Goal: Task Accomplishment & Management: Manage account settings

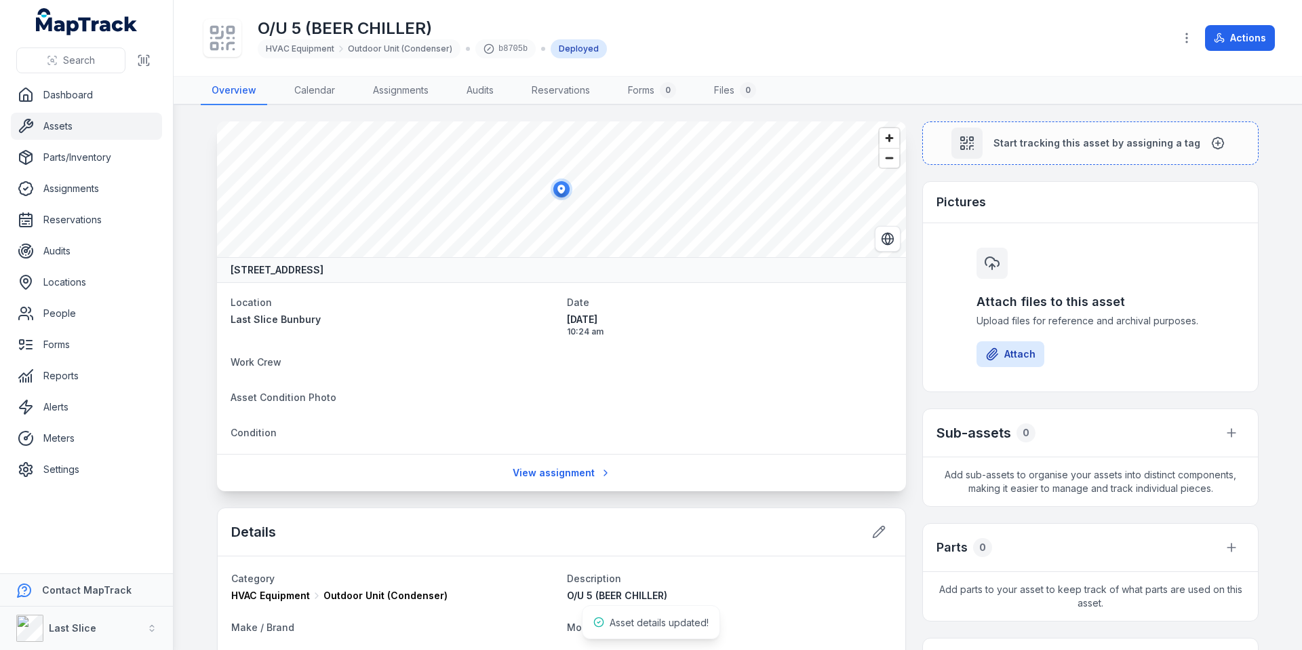
click at [80, 128] on link "Assets" at bounding box center [86, 126] width 151 height 27
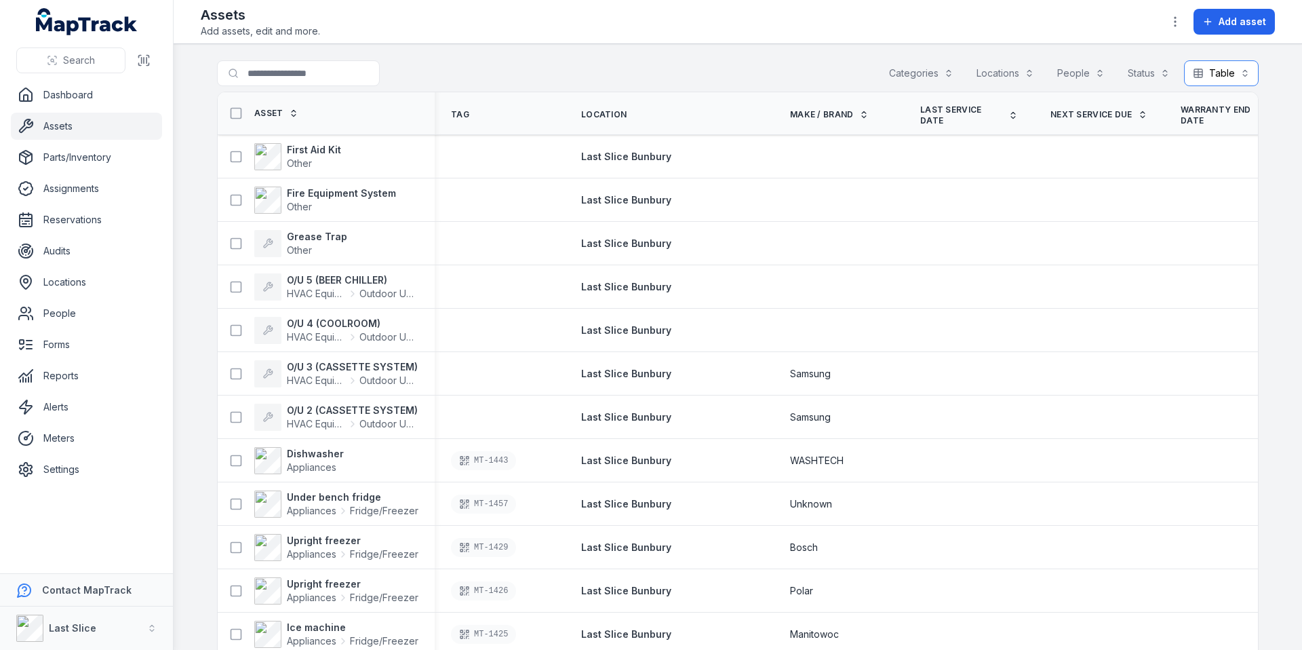
click at [1229, 70] on button "Table *****" at bounding box center [1221, 73] width 75 height 26
click at [1269, 89] on main "Search for assets Categories Locations People Status Table ***** Asset Tag Loca…" at bounding box center [738, 346] width 1128 height 605
click at [1173, 24] on icon "button" at bounding box center [1175, 22] width 14 height 14
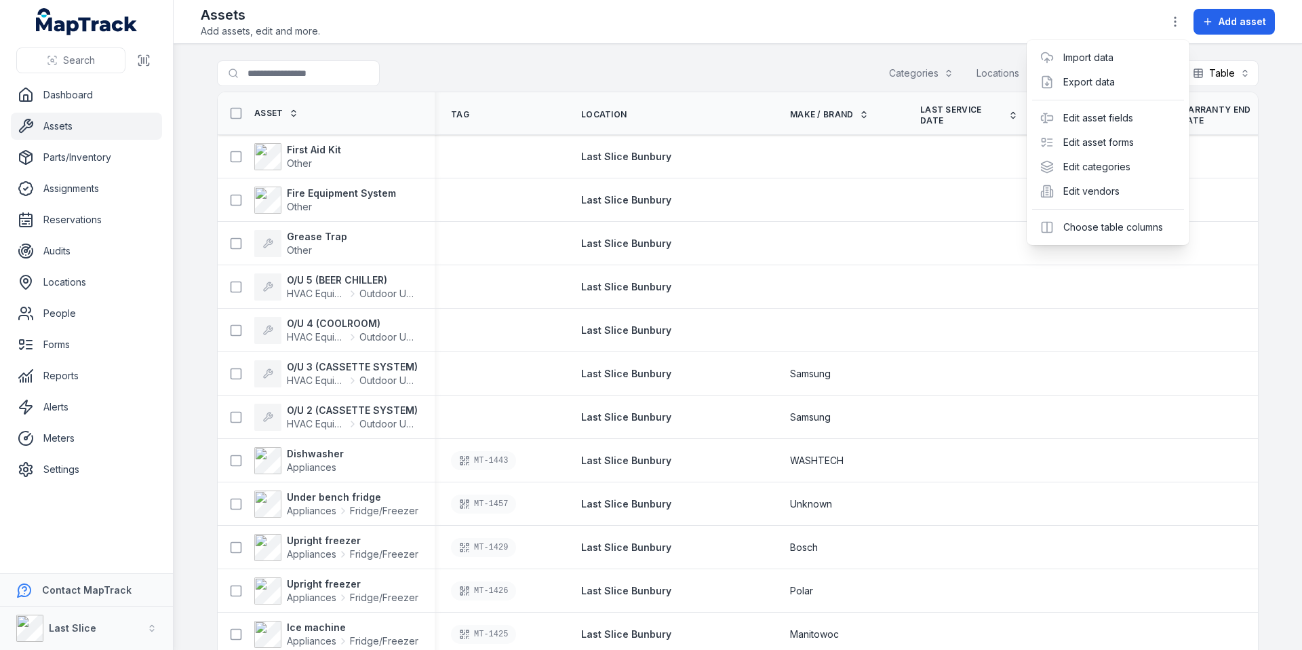
click at [395, 32] on div "Assets Add assets, edit and more. Add asset" at bounding box center [738, 21] width 1074 height 33
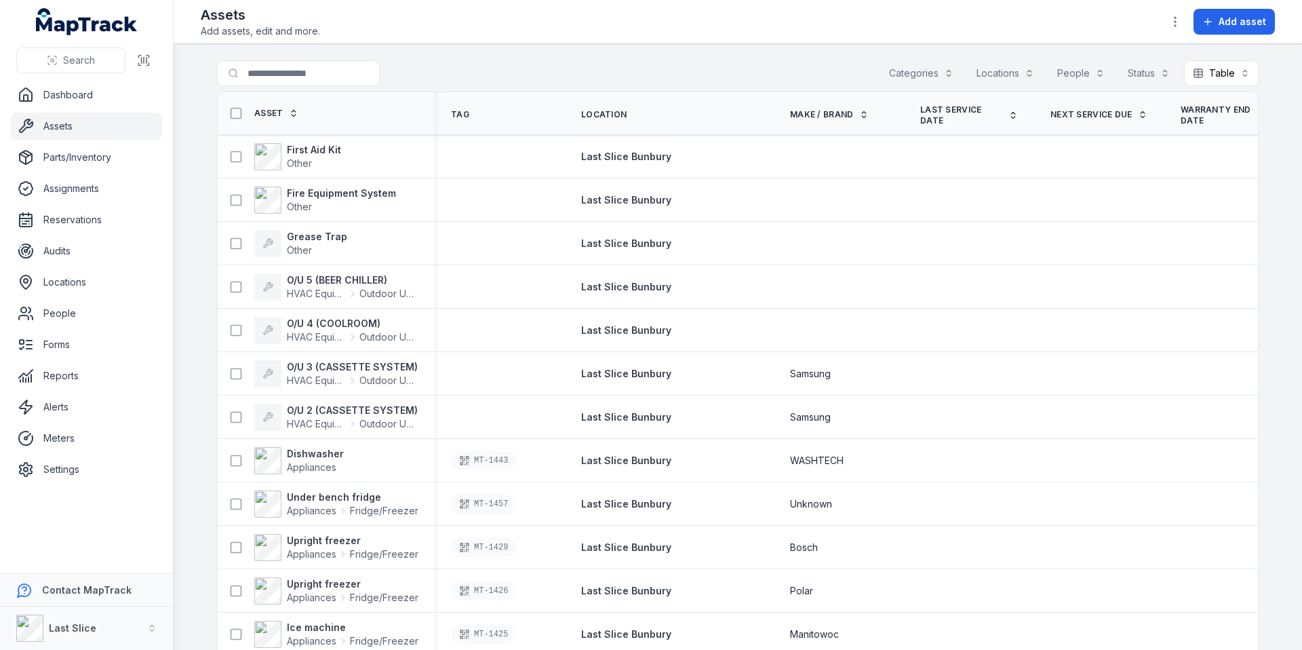
click at [924, 71] on div "Categories" at bounding box center [921, 73] width 82 height 26
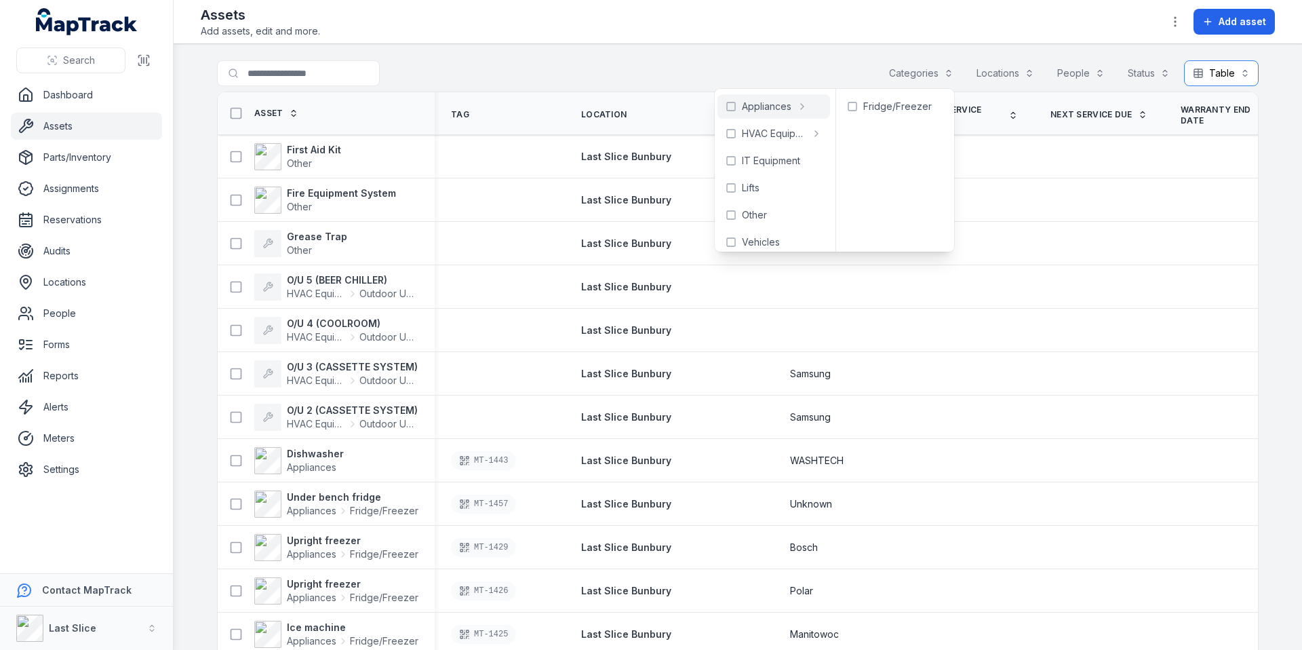
click at [1239, 71] on button "Table *****" at bounding box center [1221, 73] width 75 height 26
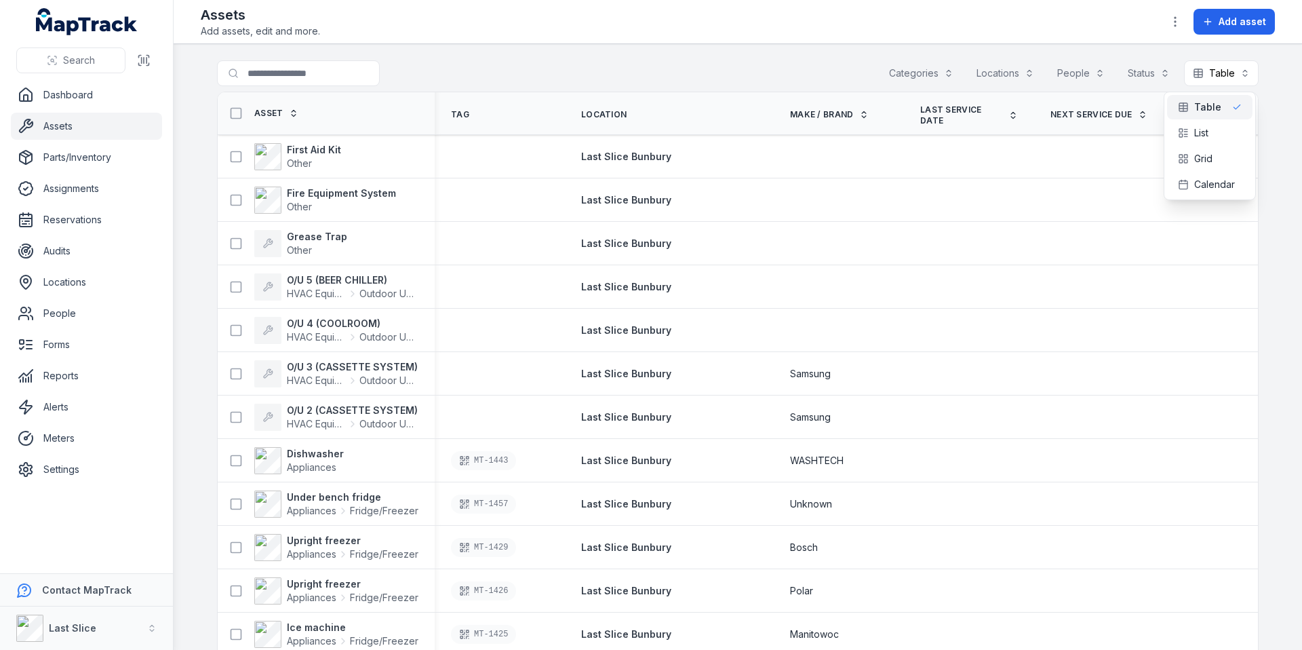
click at [1178, 16] on div "Toggle Navigation Assets Add assets, edit and more. Add asset Search for assets…" at bounding box center [738, 325] width 1128 height 650
click at [1176, 22] on circle "button" at bounding box center [1174, 21] width 1 height 1
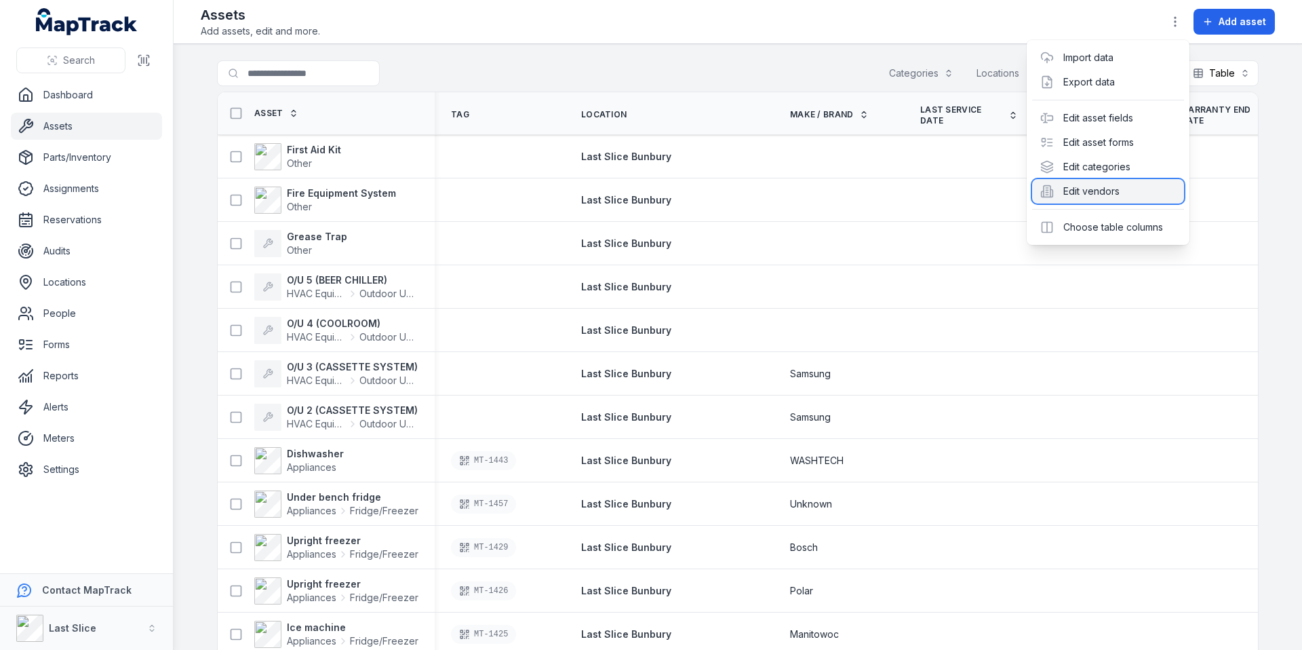
click at [1096, 188] on div "Edit vendors" at bounding box center [1108, 191] width 152 height 24
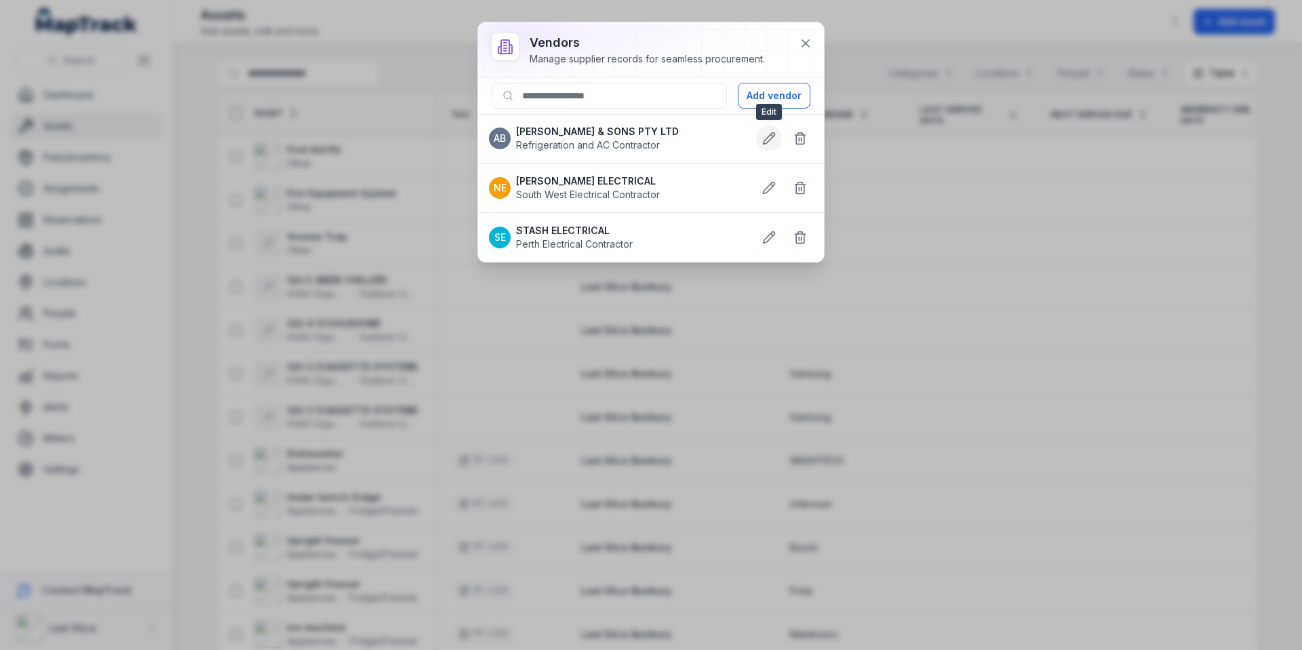
click at [766, 135] on icon at bounding box center [769, 139] width 14 height 14
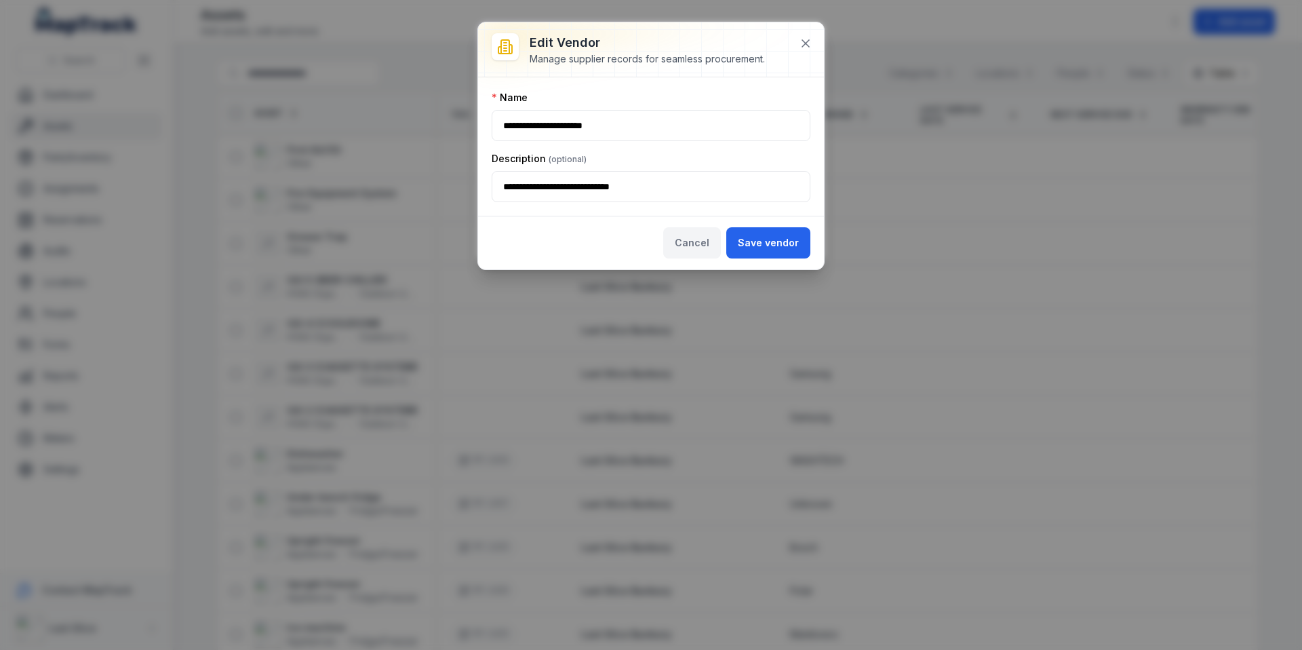
click at [686, 239] on button "Cancel" at bounding box center [692, 242] width 58 height 31
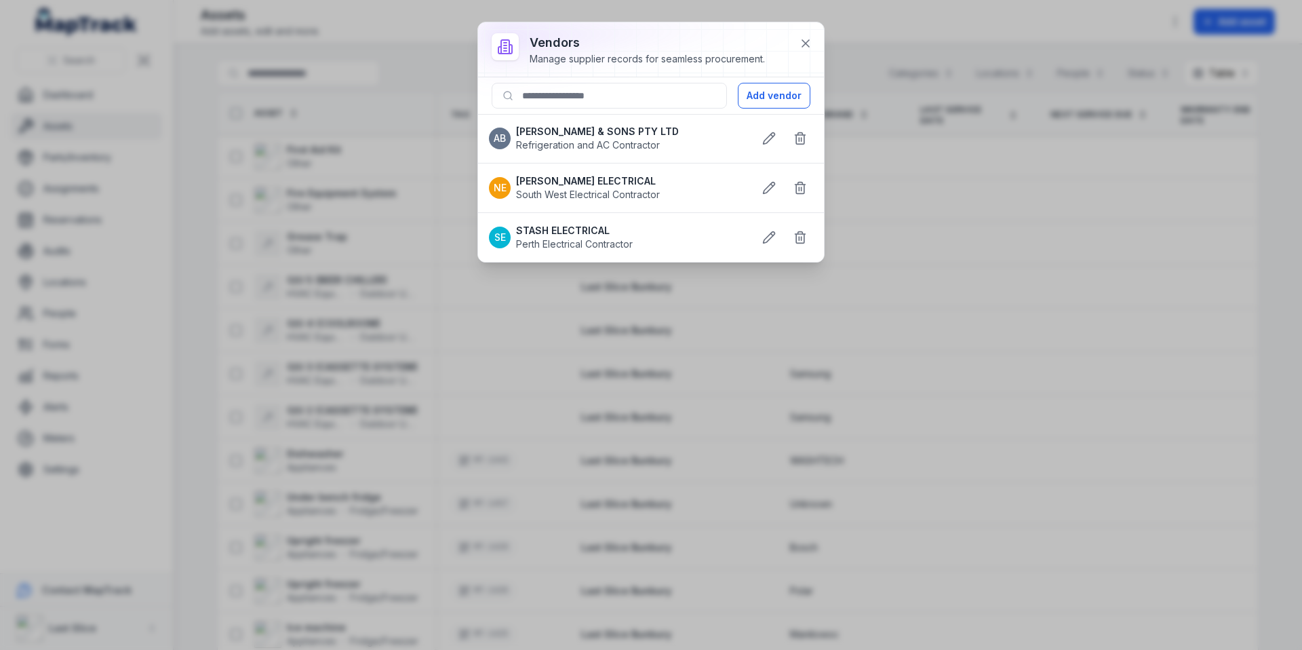
click at [589, 123] on li "AB [PERSON_NAME] & SONS PTY LTD Refrigeration and AC Contractor" at bounding box center [651, 138] width 346 height 49
click at [575, 128] on strong "[PERSON_NAME] & SONS PTY LTD" at bounding box center [597, 132] width 163 height 14
click at [506, 134] on div "AB" at bounding box center [500, 138] width 22 height 22
drag, startPoint x: 508, startPoint y: 135, endPoint x: 510, endPoint y: 142, distance: 7.6
click at [508, 136] on div "AB" at bounding box center [500, 138] width 22 height 22
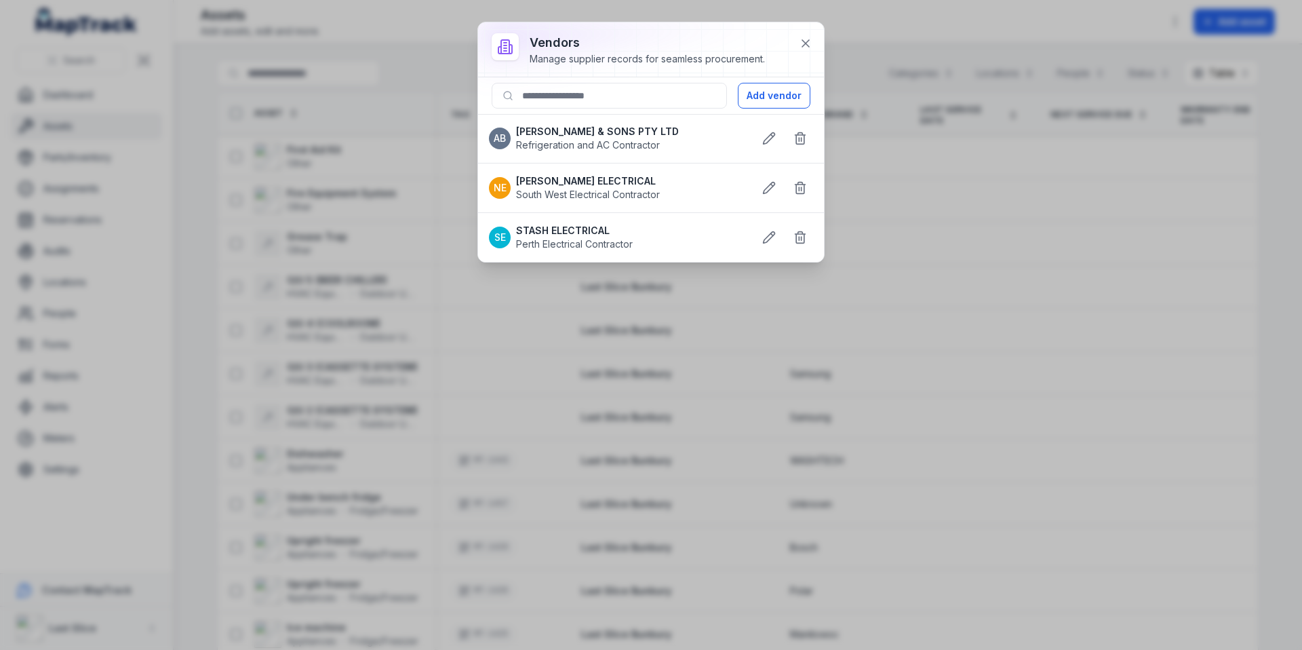
drag, startPoint x: 803, startPoint y: 47, endPoint x: 794, endPoint y: 55, distance: 12.5
click at [803, 47] on icon at bounding box center [806, 44] width 14 height 14
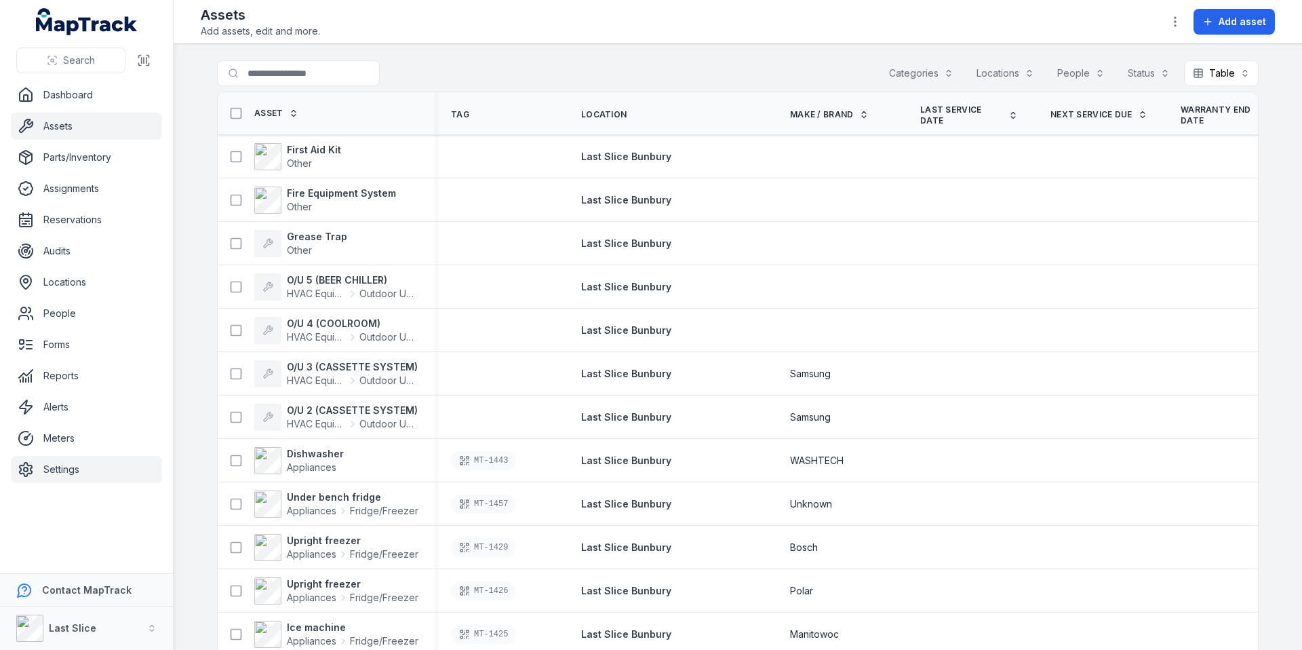
click at [92, 472] on link "Settings" at bounding box center [86, 469] width 151 height 27
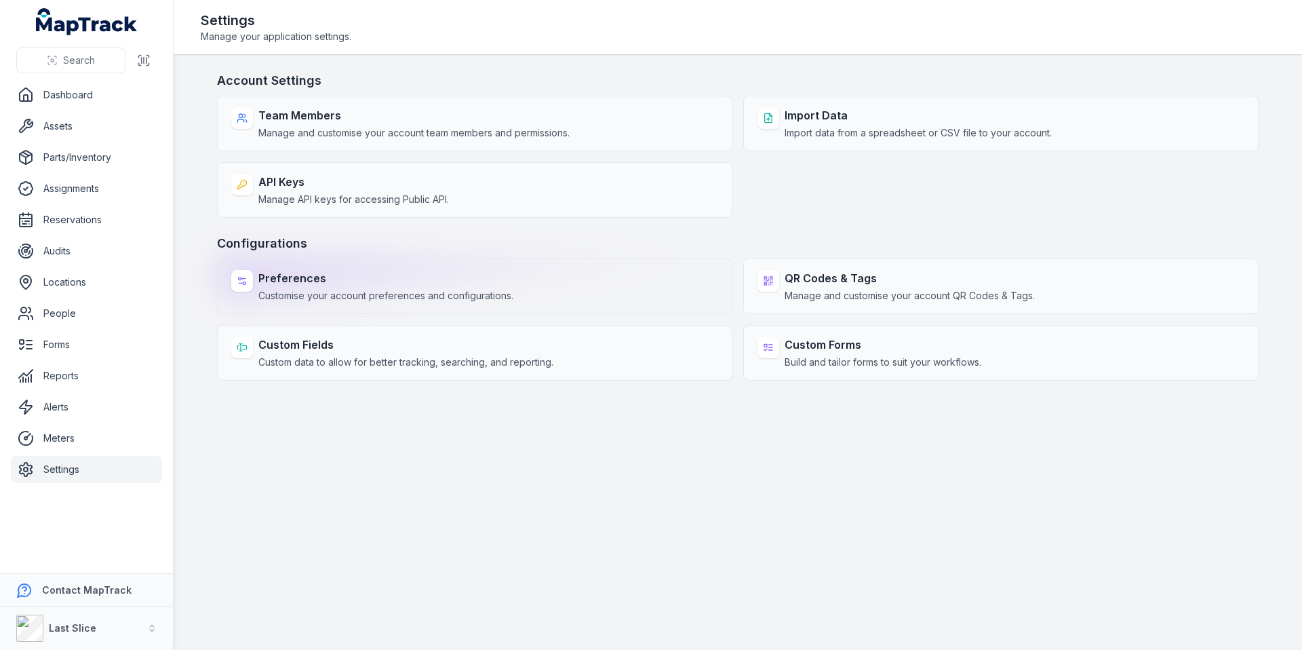
click at [329, 279] on strong "Preferences" at bounding box center [385, 278] width 255 height 16
select select "***"
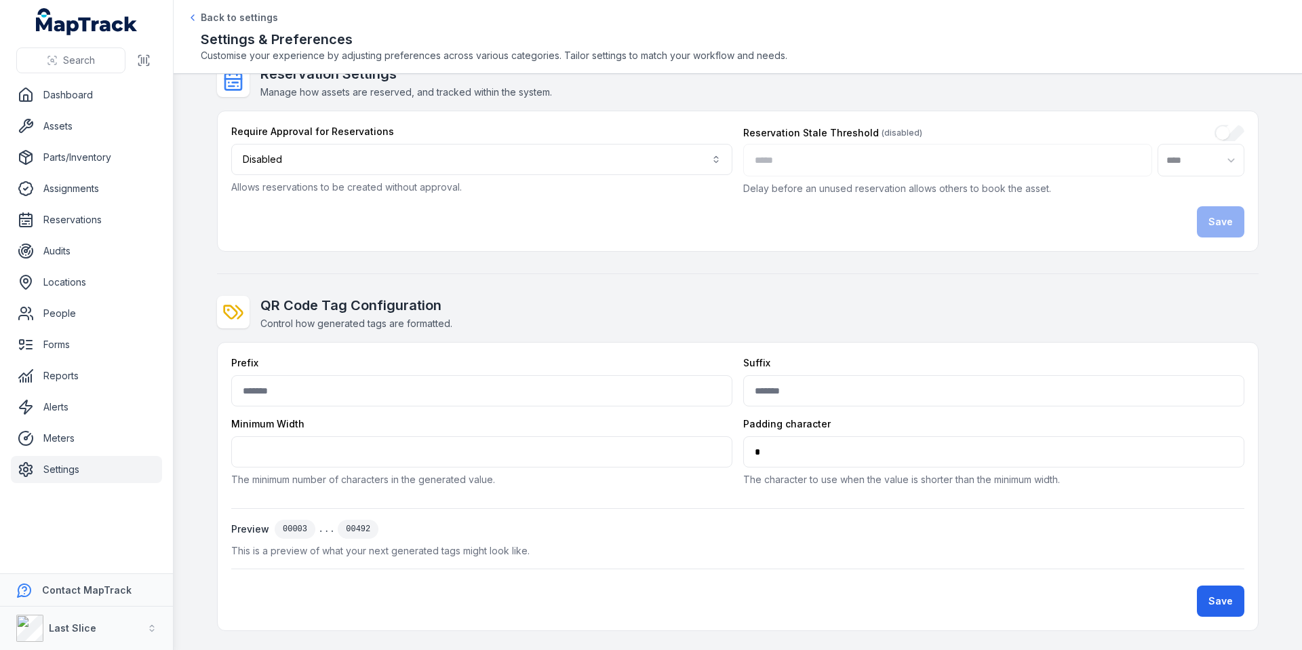
scroll to position [302, 0]
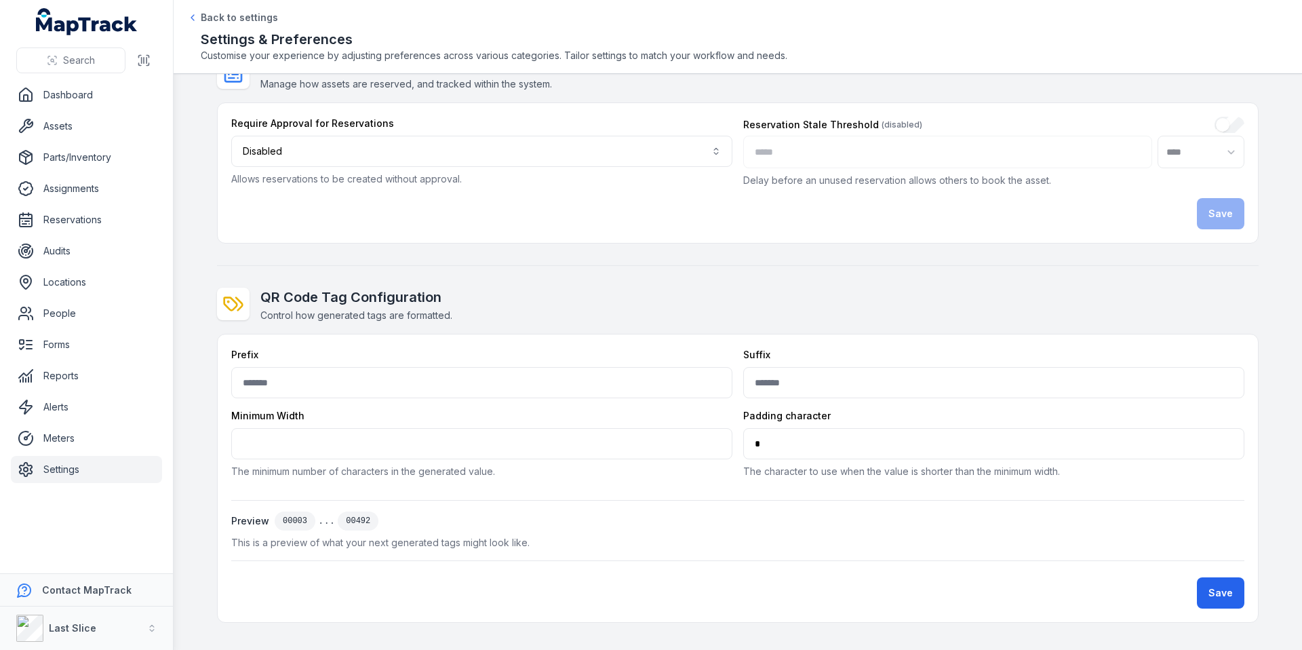
click at [68, 473] on link "Settings" at bounding box center [86, 469] width 151 height 27
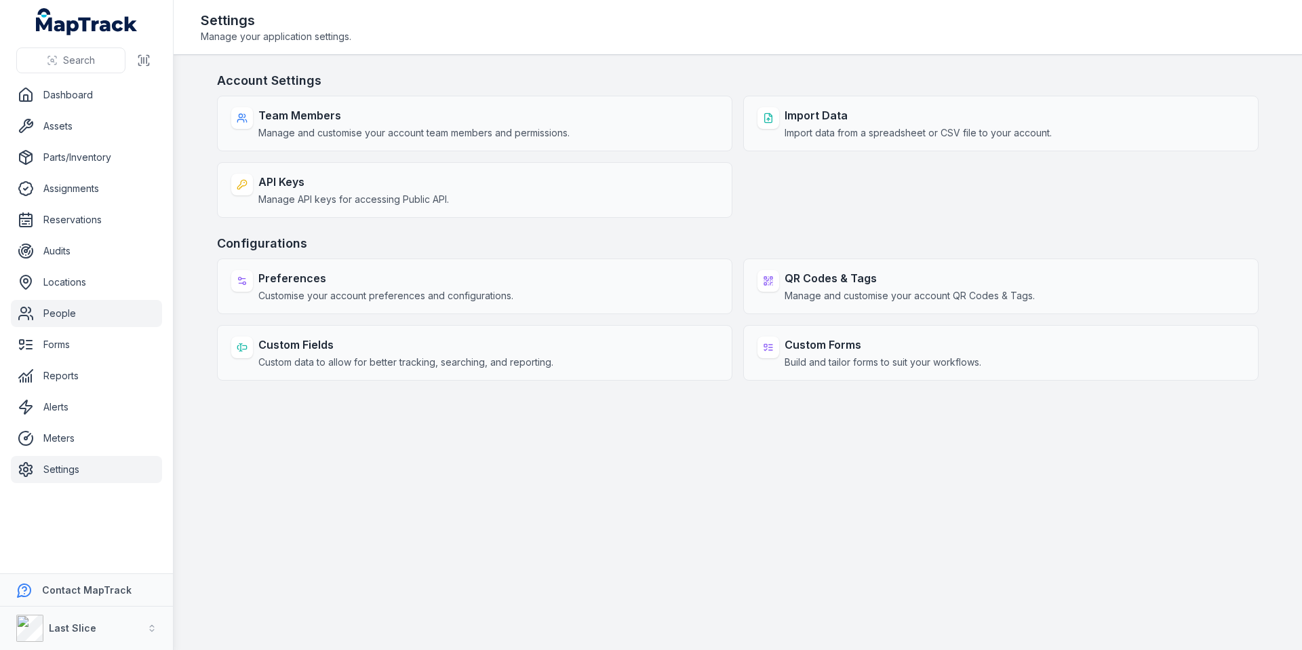
click at [49, 319] on link "People" at bounding box center [86, 313] width 151 height 27
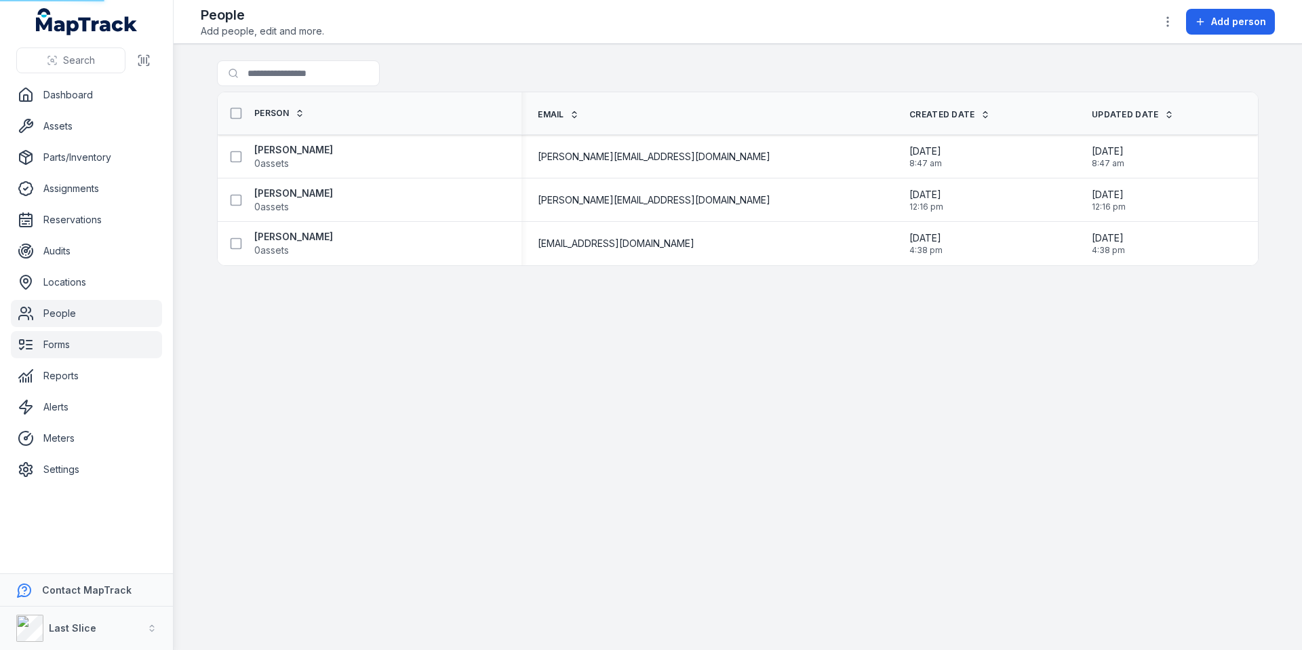
click at [64, 340] on link "Forms" at bounding box center [86, 344] width 151 height 27
click at [65, 285] on link "Locations" at bounding box center [86, 281] width 151 height 27
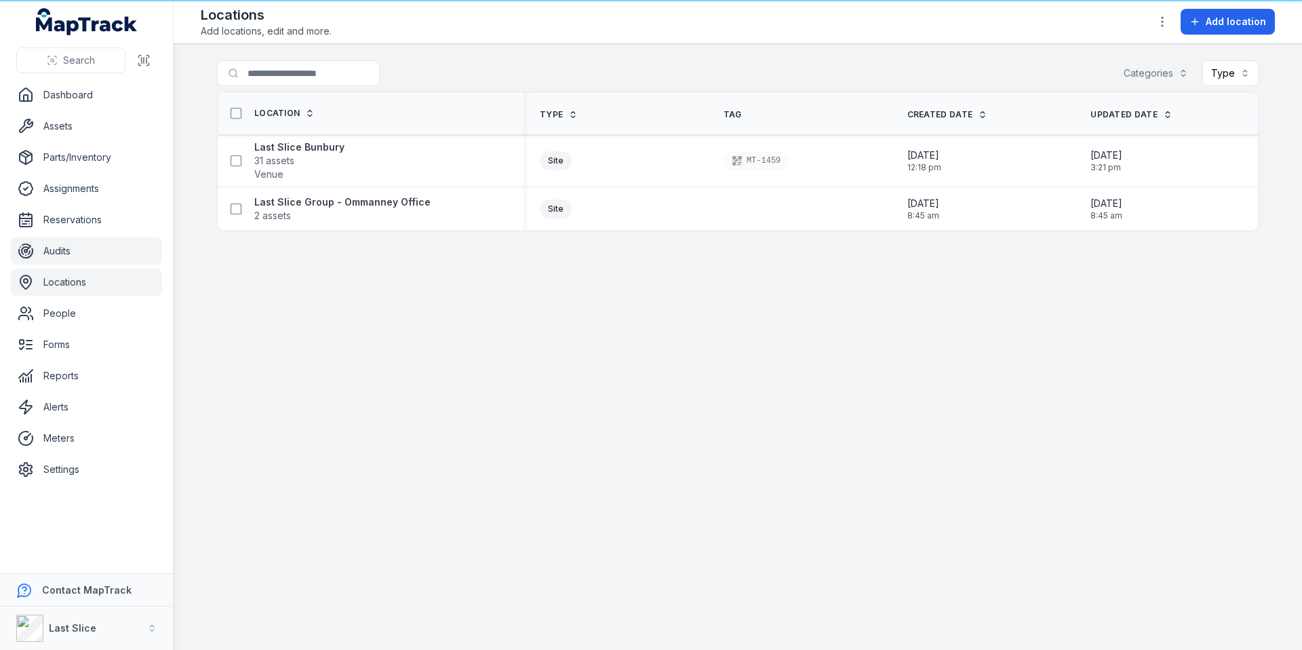
click at [68, 256] on link "Audits" at bounding box center [86, 250] width 151 height 27
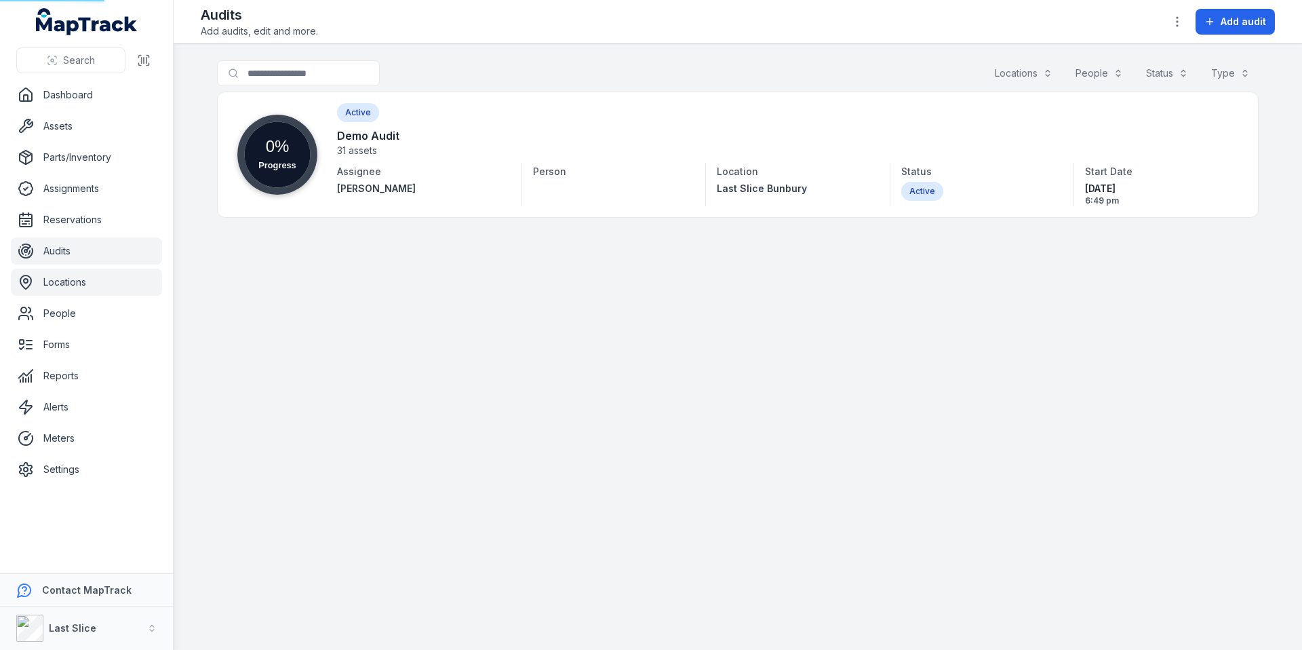
click at [37, 281] on link "Locations" at bounding box center [86, 281] width 151 height 27
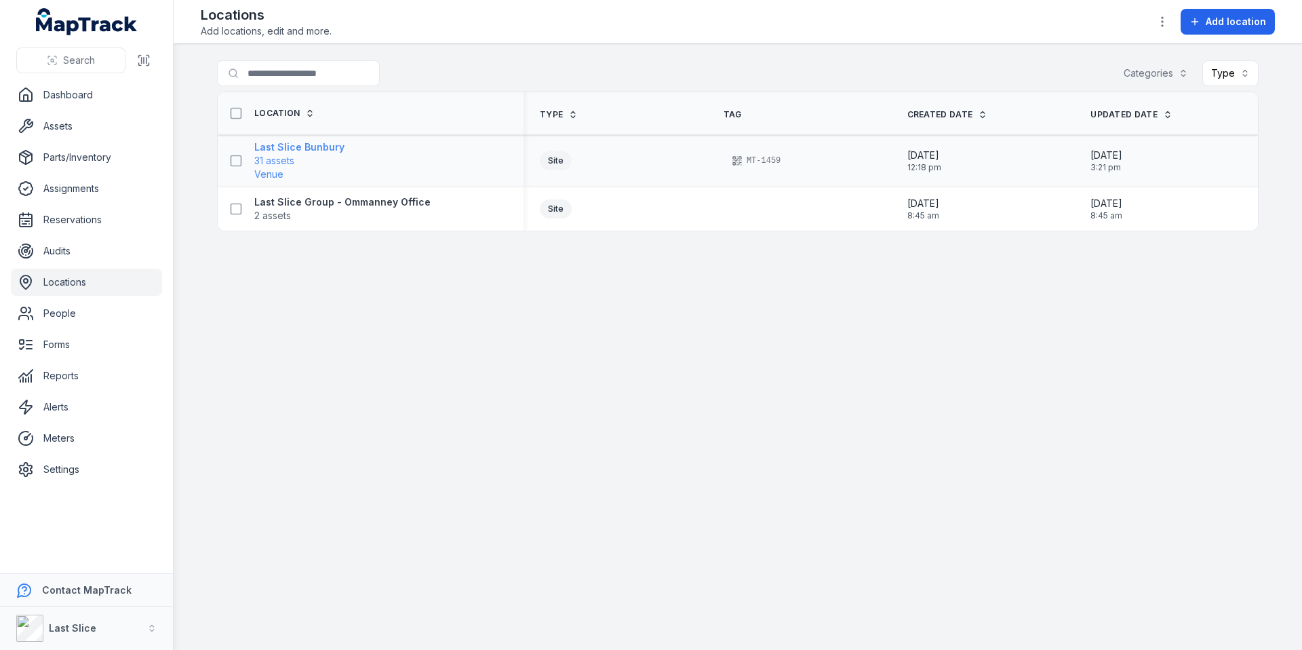
click at [275, 167] on span "Venue" at bounding box center [268, 174] width 29 height 14
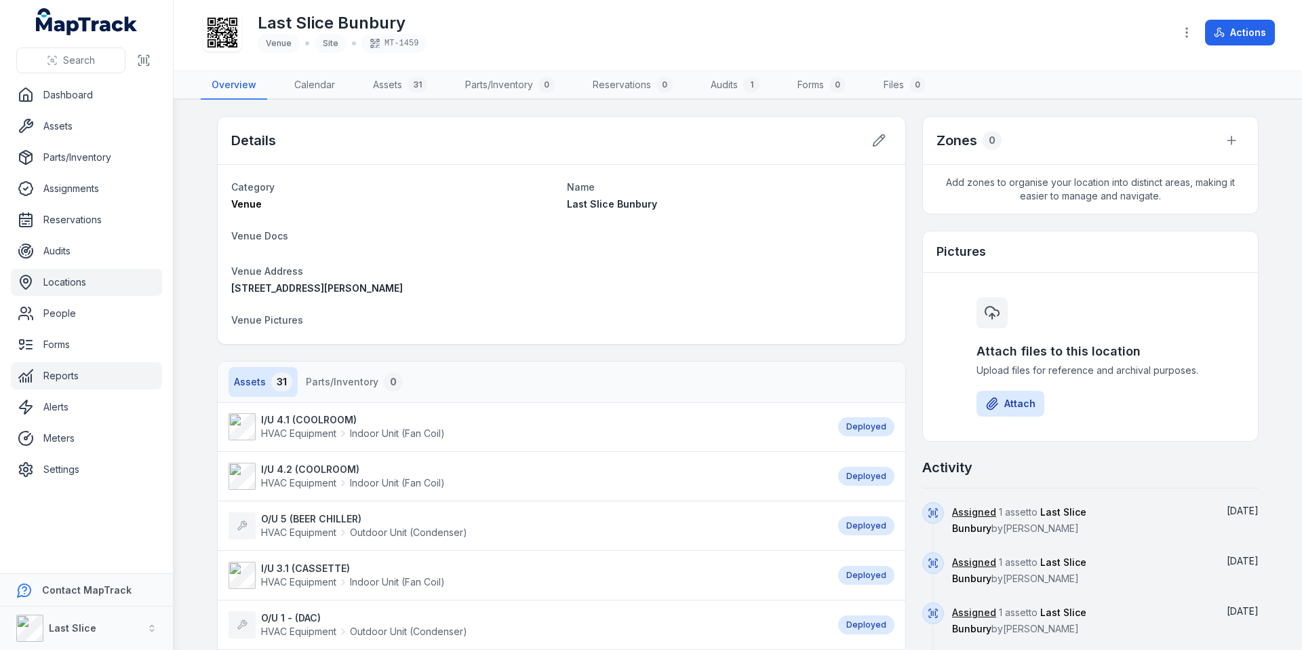
click at [59, 376] on link "Reports" at bounding box center [86, 375] width 151 height 27
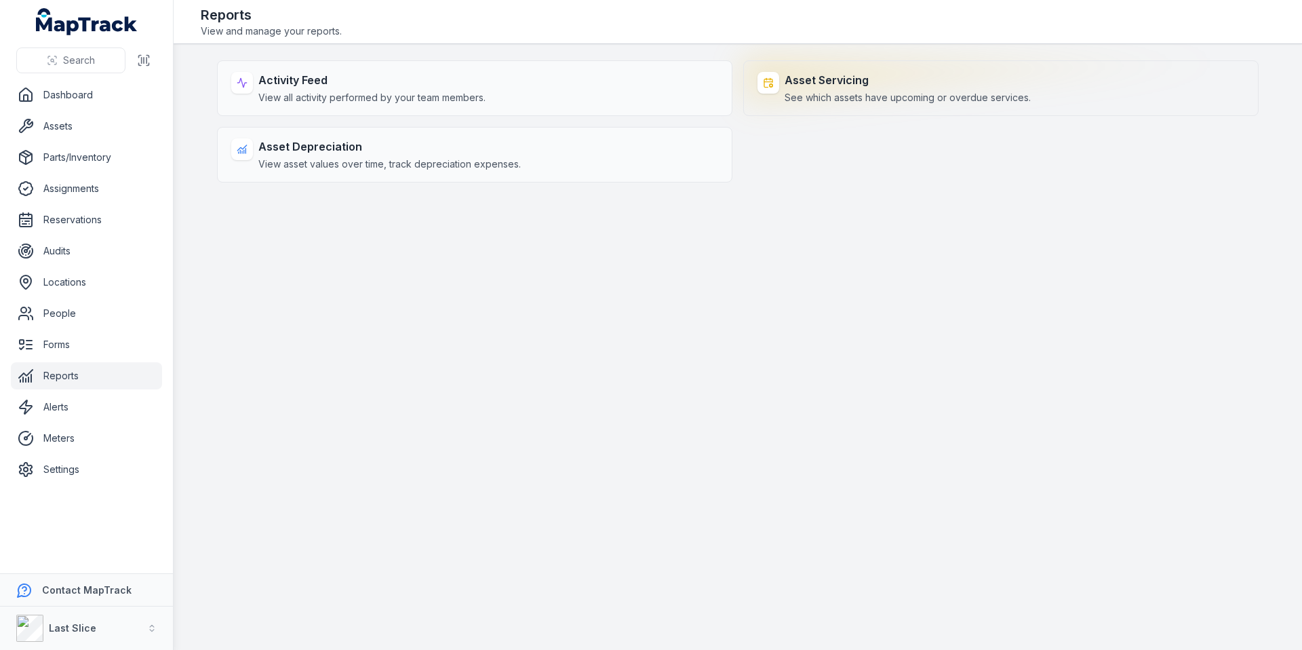
click at [810, 94] on span "See which assets have upcoming or overdue services." at bounding box center [907, 98] width 246 height 14
click at [815, 101] on span "See which assets have upcoming or overdue services." at bounding box center [907, 98] width 246 height 14
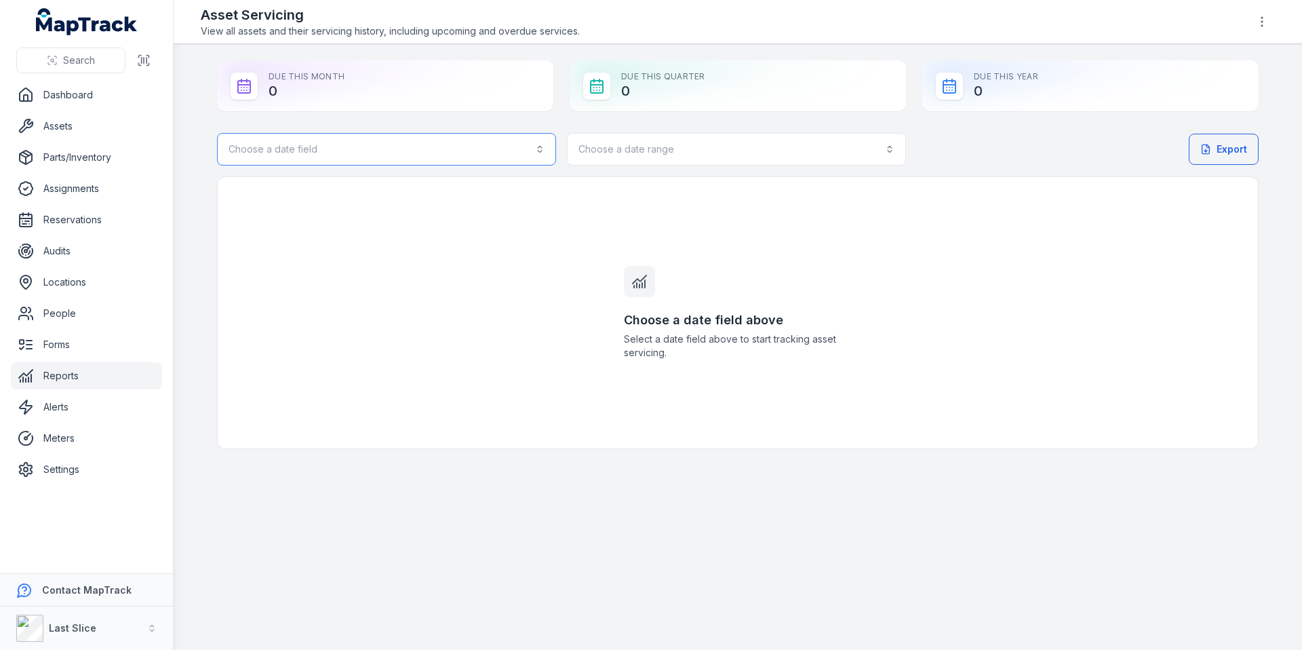
click at [312, 162] on button "Choose a date field" at bounding box center [386, 149] width 339 height 33
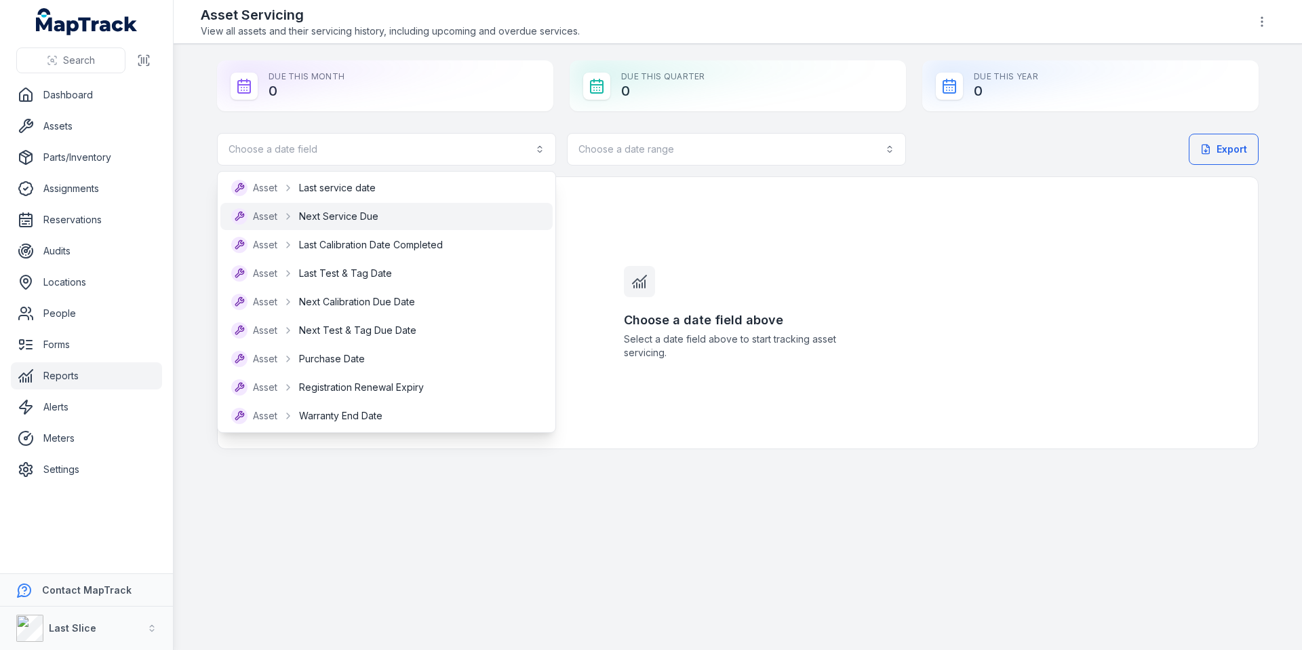
click at [357, 218] on span "Next Service Due" at bounding box center [338, 217] width 79 height 14
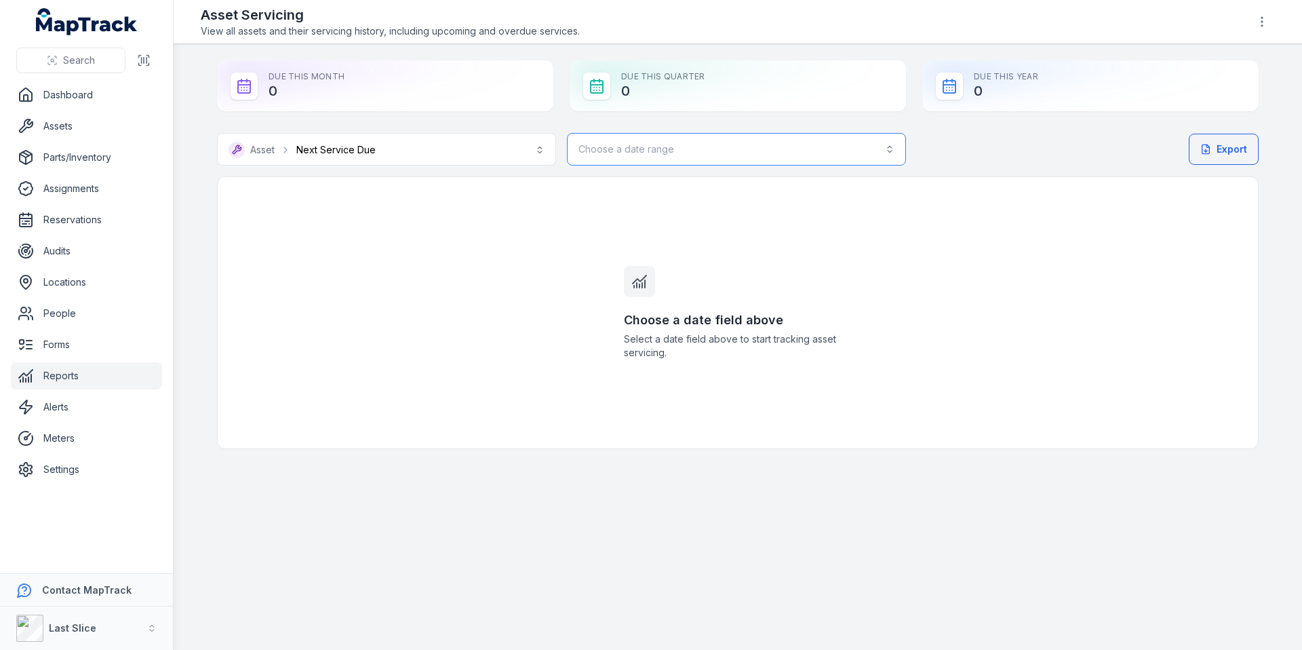
click at [636, 156] on button "Choose a date range" at bounding box center [736, 149] width 339 height 33
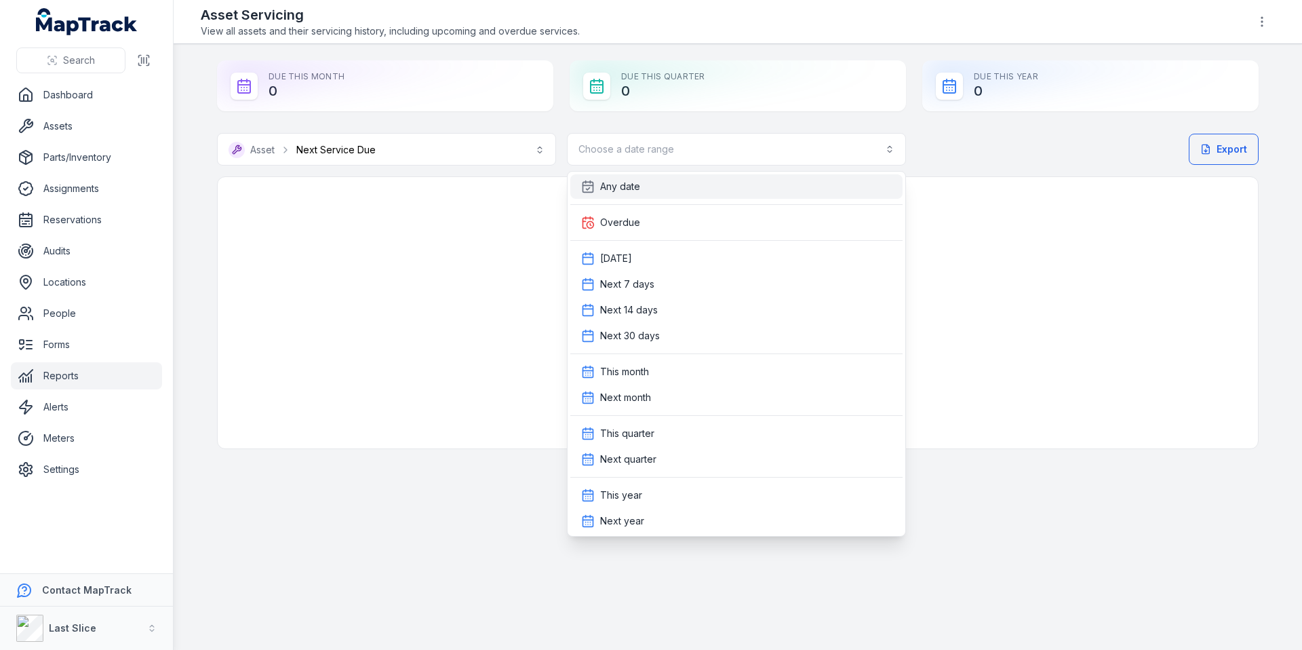
click at [623, 194] on div "Any date" at bounding box center [736, 186] width 332 height 24
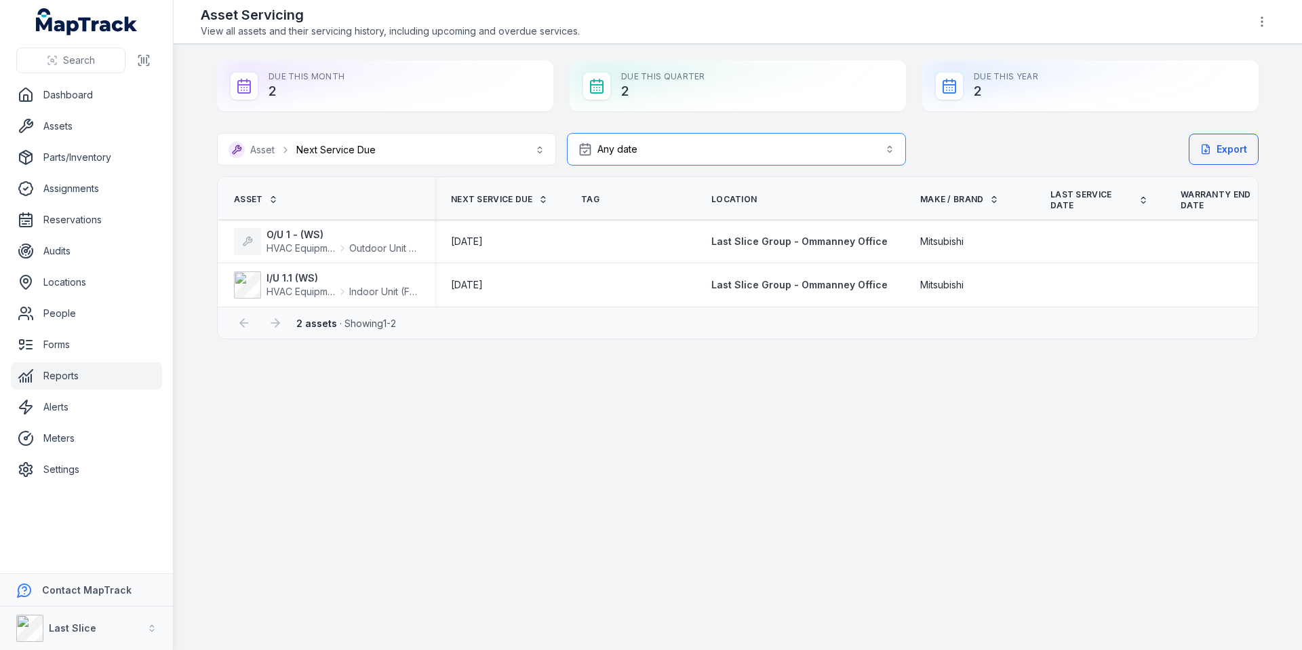
drag, startPoint x: 587, startPoint y: 311, endPoint x: 910, endPoint y: 309, distance: 322.7
click at [909, 310] on div "Asset Next Service Due Tag Location Make / Brand Last service date Warranty End…" at bounding box center [737, 257] width 1041 height 163
click at [71, 140] on ul "Dashboard Assets Parts/Inventory Assignments Reservations Audits Locations Peop…" at bounding box center [86, 281] width 151 height 401
click at [73, 137] on link "Assets" at bounding box center [86, 126] width 151 height 27
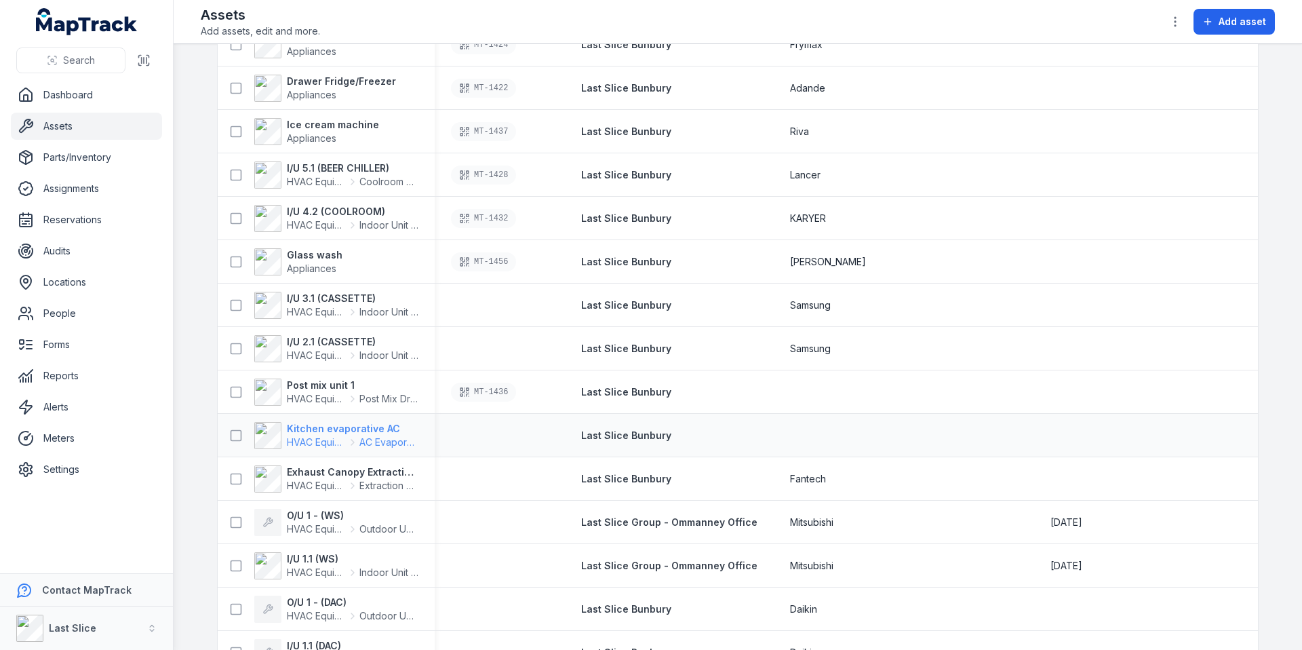
scroll to position [902, 0]
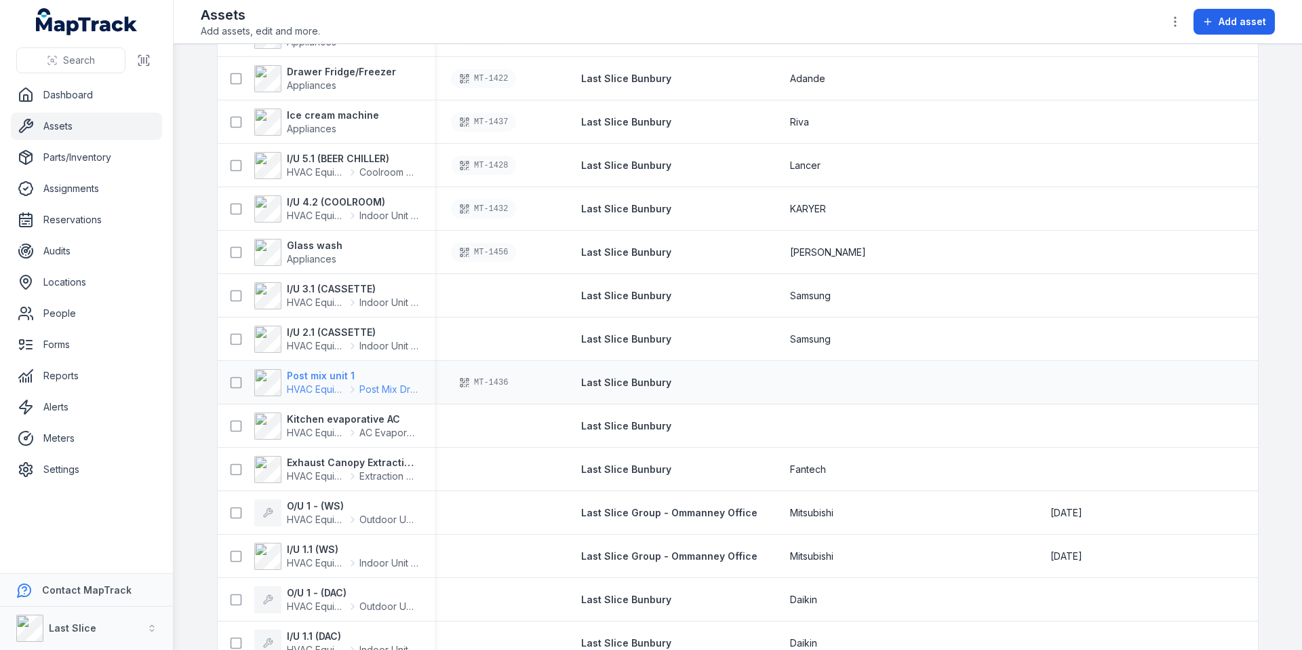
click at [313, 376] on strong "Post mix unit 1" at bounding box center [353, 376] width 132 height 14
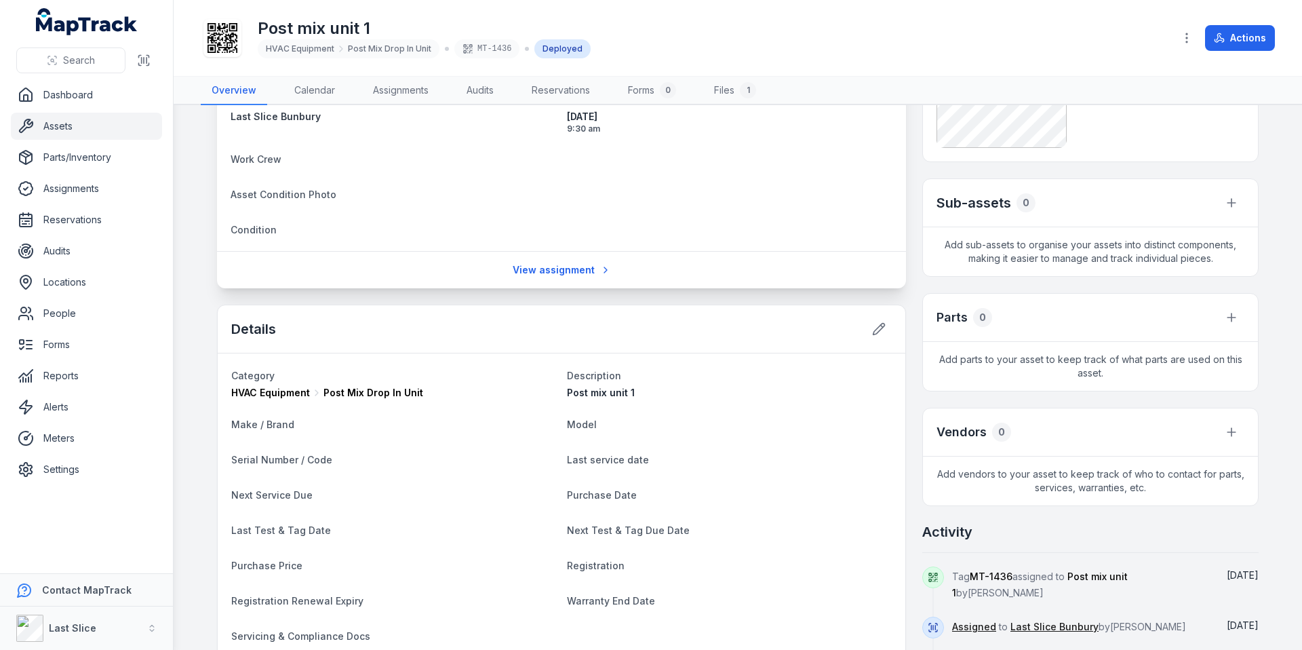
scroll to position [364, 0]
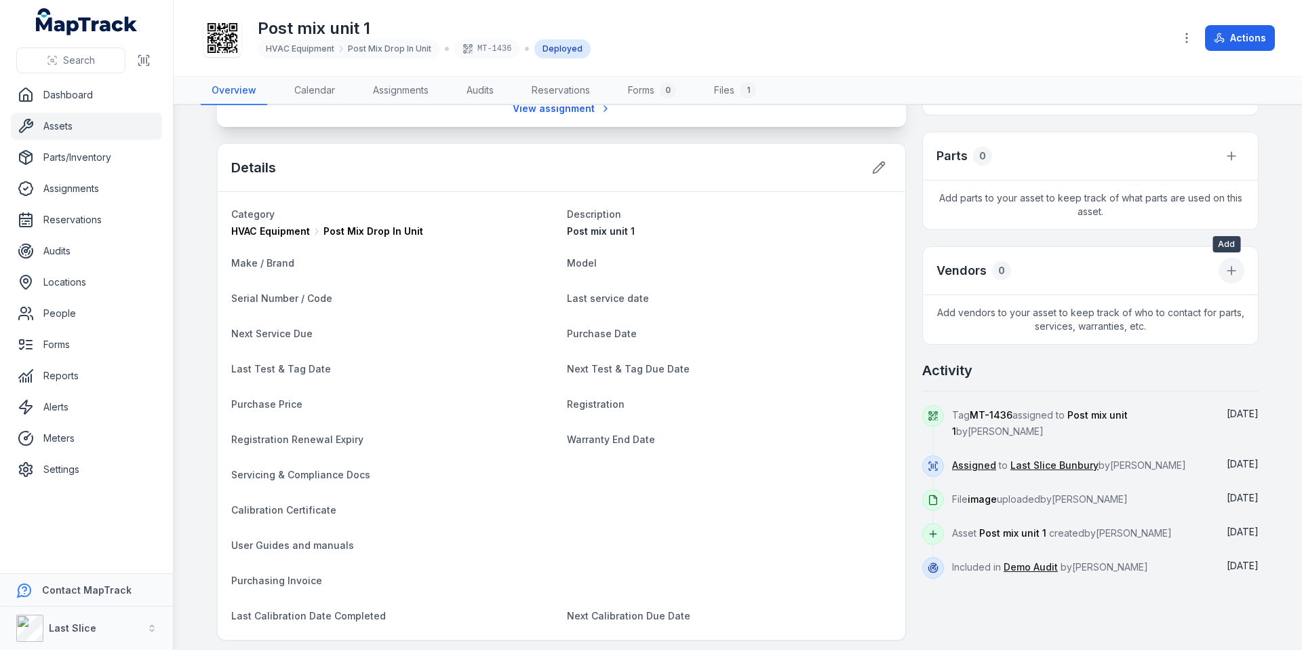
click at [1227, 271] on icon at bounding box center [1231, 271] width 8 height 0
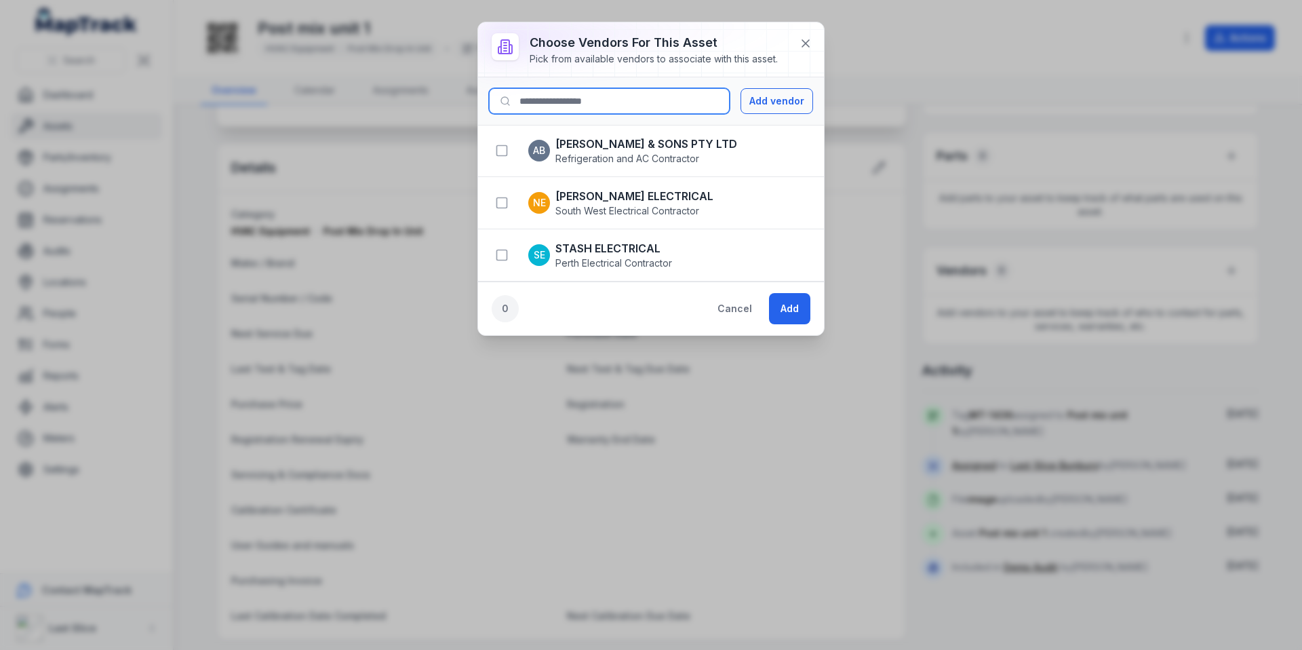
click at [616, 108] on input at bounding box center [609, 101] width 241 height 26
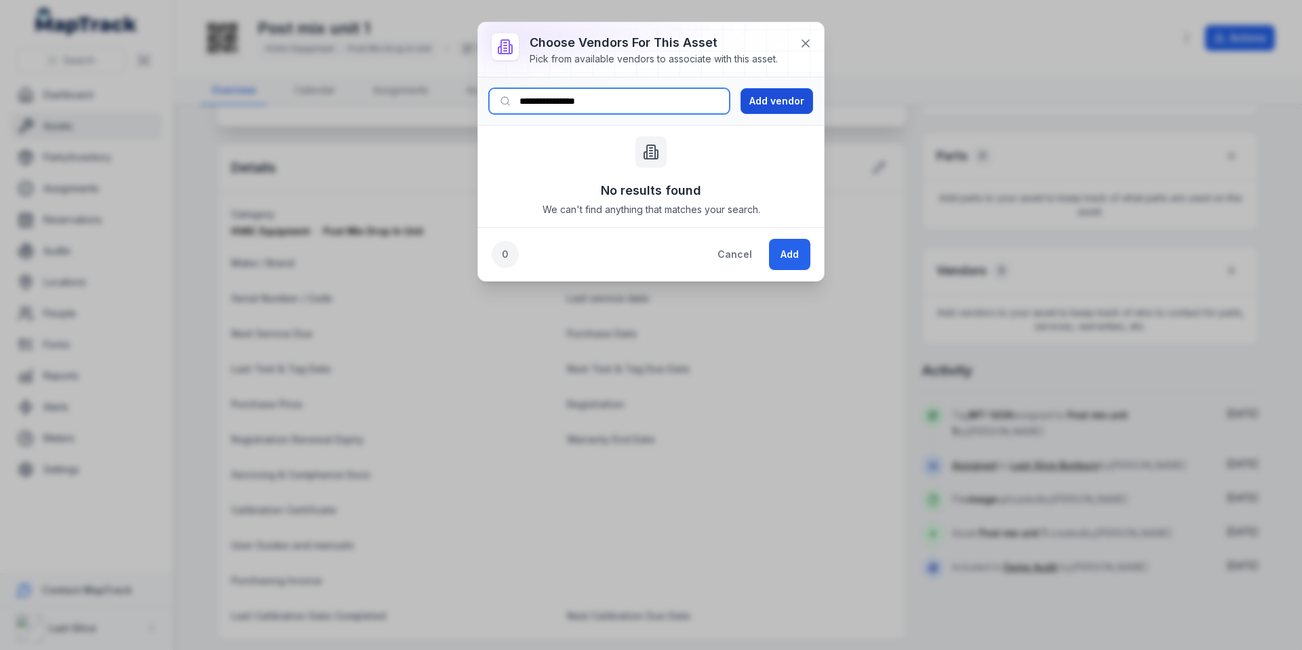
type input "**********"
click at [776, 101] on button "Add vendor" at bounding box center [776, 101] width 73 height 26
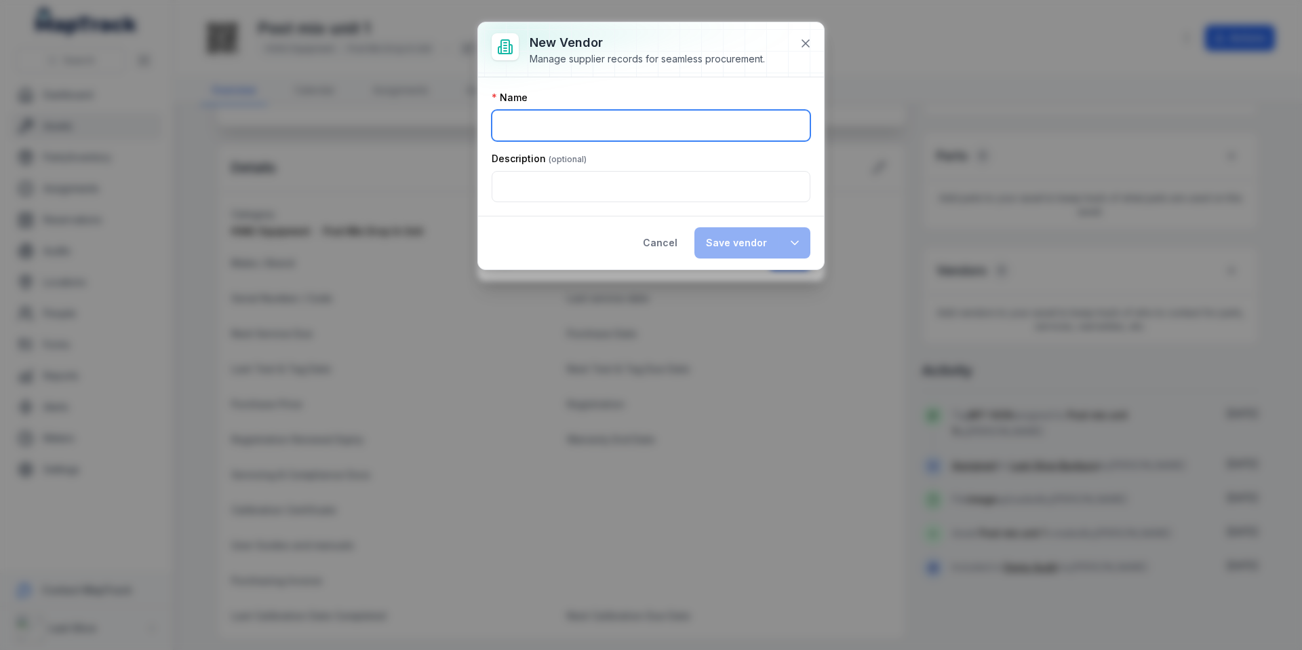
click at [623, 129] on input ":rra:-form-item-label" at bounding box center [651, 125] width 319 height 31
click at [787, 239] on button "button" at bounding box center [794, 242] width 31 height 31
type input "**********"
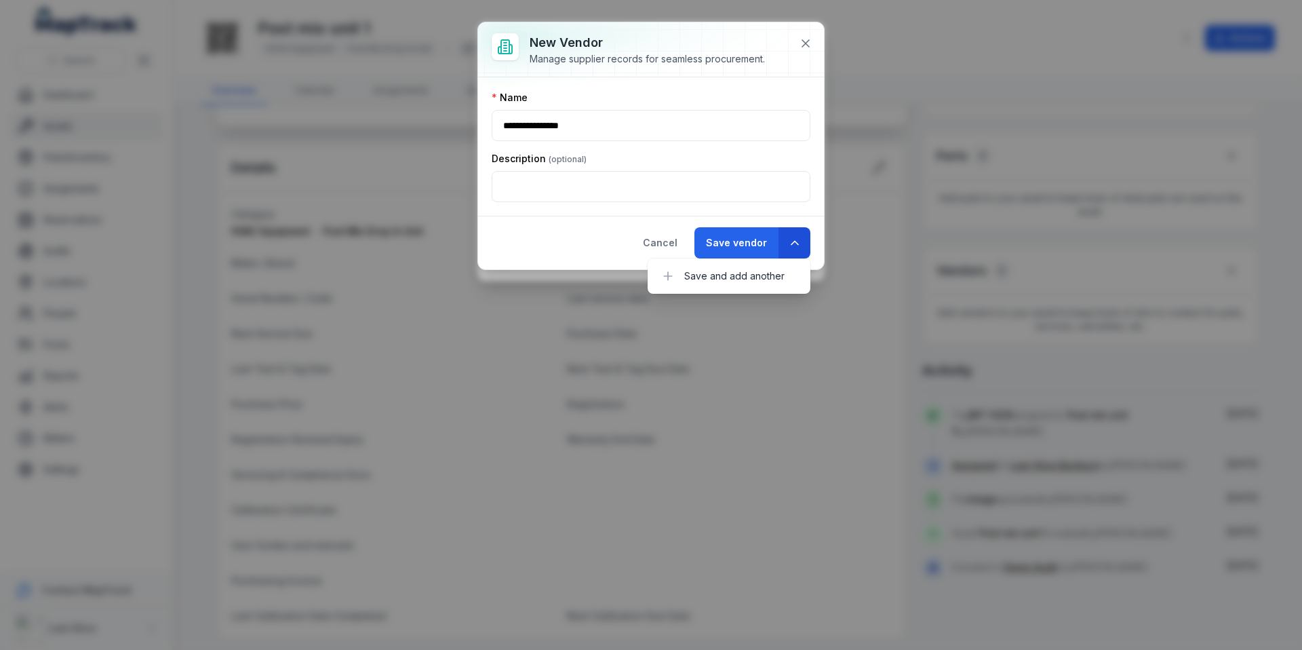
click at [789, 241] on icon "button" at bounding box center [795, 243] width 14 height 14
click at [737, 241] on button "Save vendor" at bounding box center [736, 242] width 84 height 31
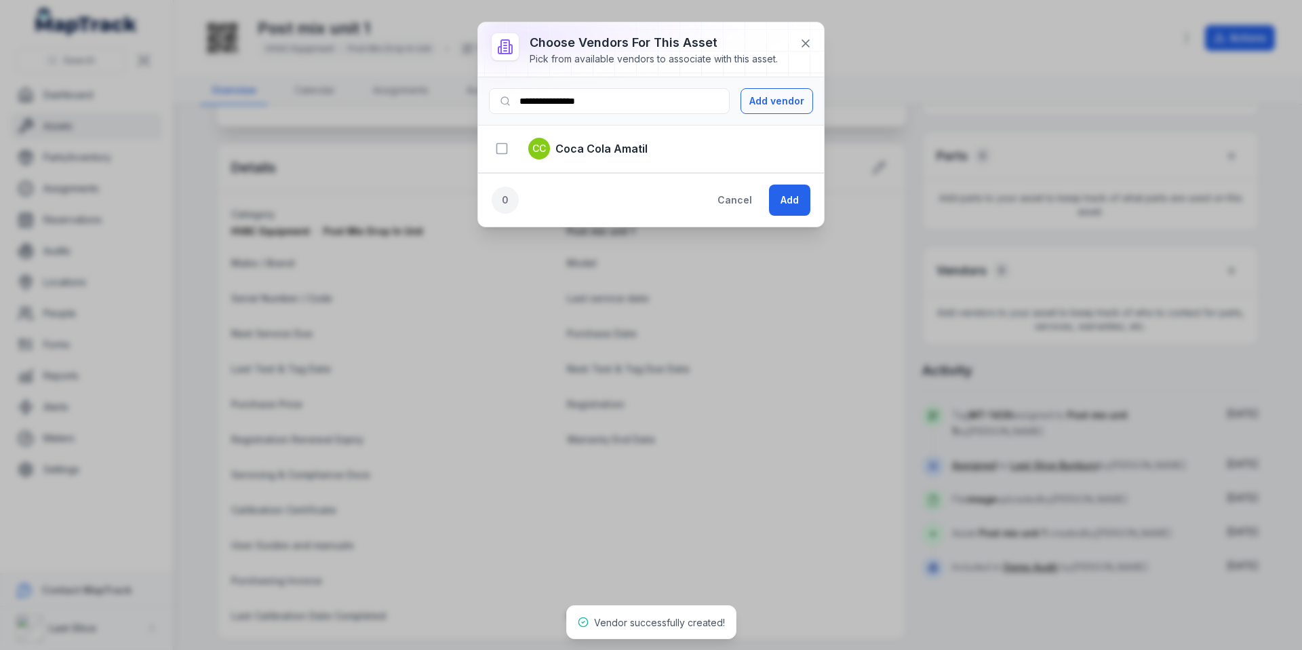
click at [583, 150] on strong "Coca Cola Amatil" at bounding box center [601, 148] width 92 height 16
click at [498, 153] on icon "button" at bounding box center [502, 149] width 14 height 14
click at [797, 199] on button "Add" at bounding box center [789, 199] width 41 height 31
